Goal: Task Accomplishment & Management: Complete application form

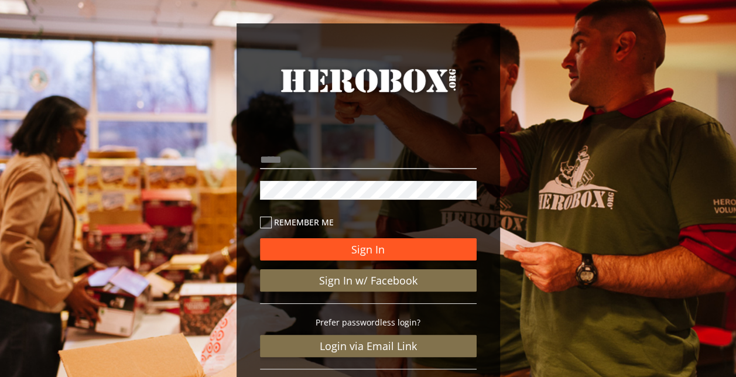
scroll to position [8, 0]
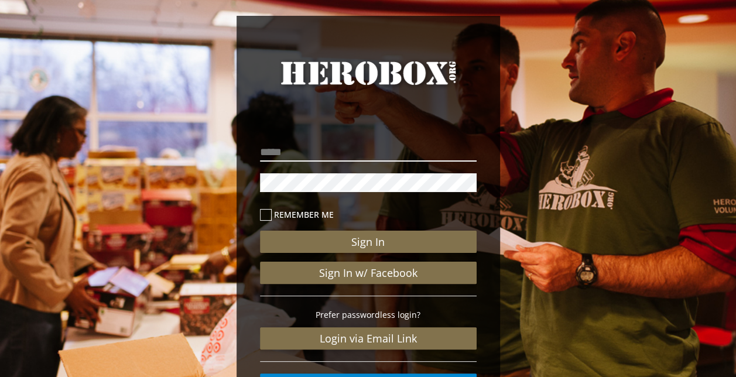
click at [301, 161] on input "email" at bounding box center [368, 152] width 217 height 19
type input "**********"
click at [260, 231] on button "Sign In" at bounding box center [368, 242] width 217 height 22
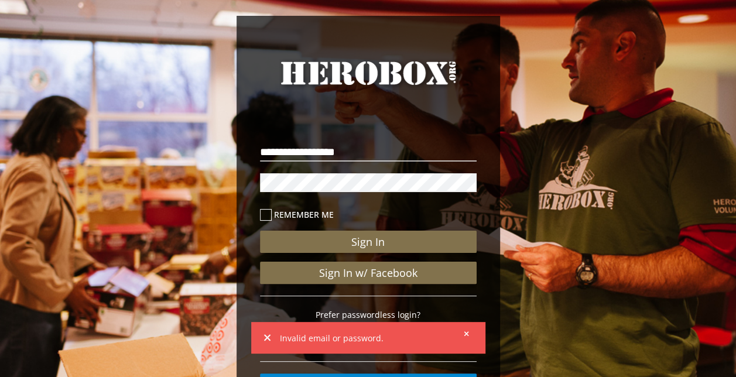
click at [260, 231] on button "Sign In" at bounding box center [368, 242] width 217 height 22
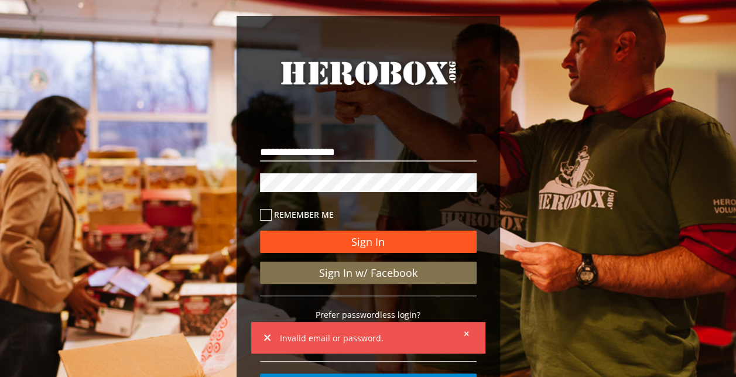
click at [333, 238] on button "Sign In" at bounding box center [368, 242] width 217 height 22
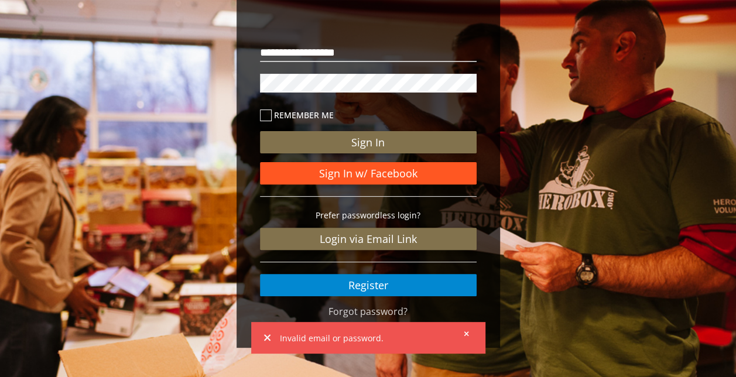
click at [340, 181] on link "Sign In w/ Facebook" at bounding box center [368, 173] width 217 height 22
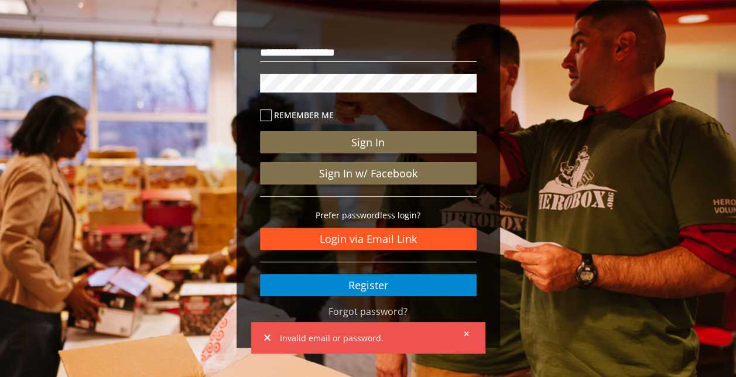
click at [332, 246] on link "Login via Email Link" at bounding box center [368, 239] width 217 height 22
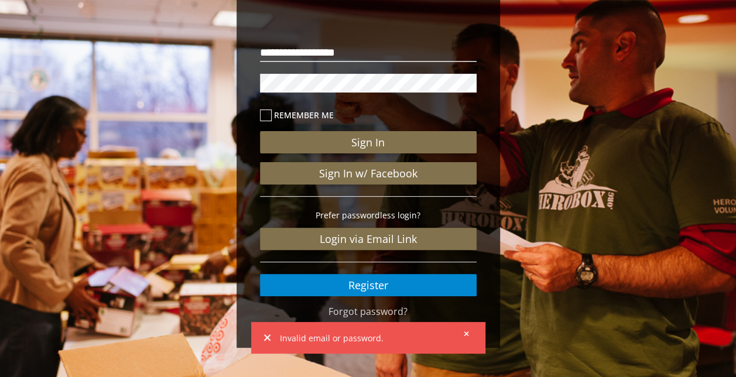
click at [465, 331] on icon at bounding box center [466, 333] width 5 height 7
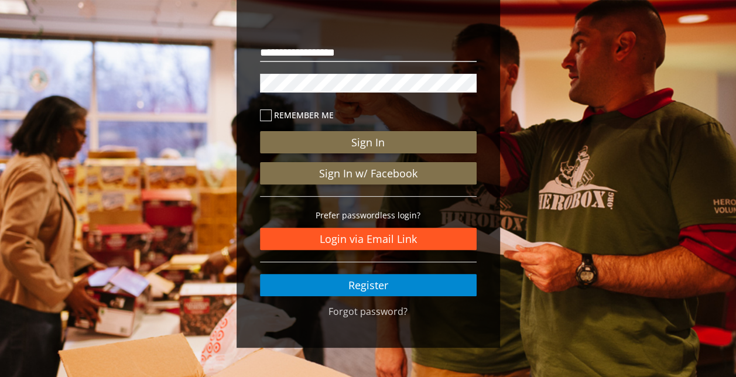
click at [383, 240] on link "Login via Email Link" at bounding box center [368, 239] width 217 height 22
